Goal: Information Seeking & Learning: Learn about a topic

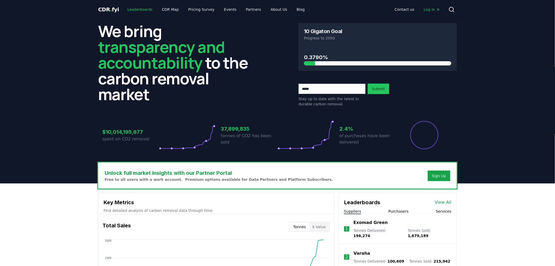
click at [132, 9] on link "Leaderboards" at bounding box center [140, 9] width 34 height 9
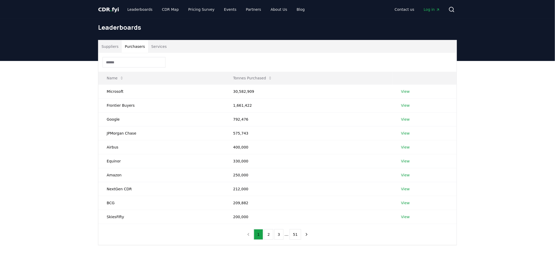
click at [135, 45] on button "Purchasers" at bounding box center [135, 46] width 27 height 13
click at [305, 234] on icon "next page" at bounding box center [307, 234] width 5 height 5
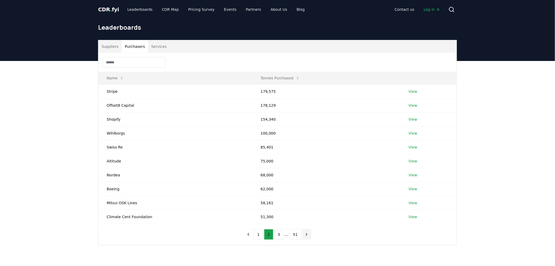
click at [305, 234] on icon "next page" at bounding box center [307, 234] width 5 height 5
click at [310, 234] on icon "next page" at bounding box center [311, 234] width 5 height 5
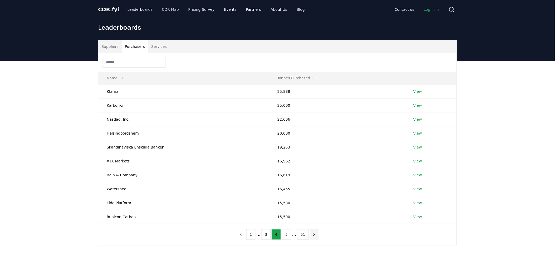
click at [312, 234] on icon "next page" at bounding box center [314, 234] width 5 height 5
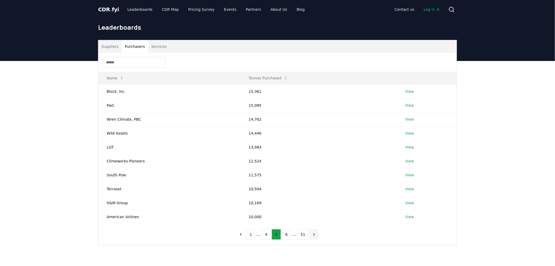
click at [312, 234] on icon "next page" at bounding box center [314, 234] width 5 height 5
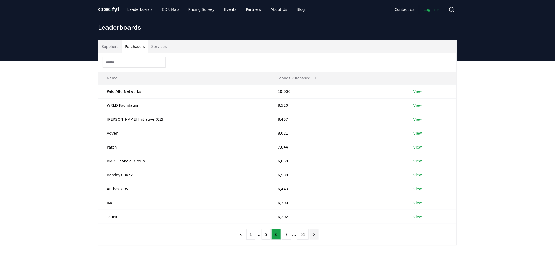
click at [312, 234] on icon "next page" at bounding box center [314, 234] width 5 height 5
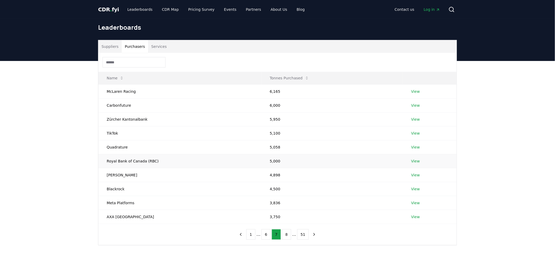
click at [413, 163] on link "View" at bounding box center [416, 160] width 9 height 5
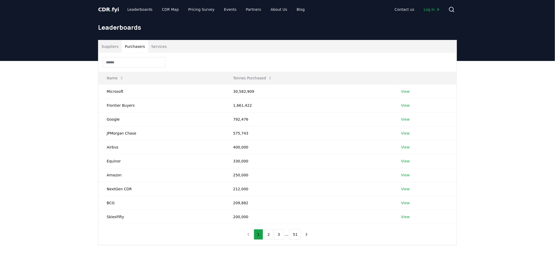
click at [132, 45] on button "Purchasers" at bounding box center [135, 46] width 27 height 13
